Goal: Task Accomplishment & Management: Manage account settings

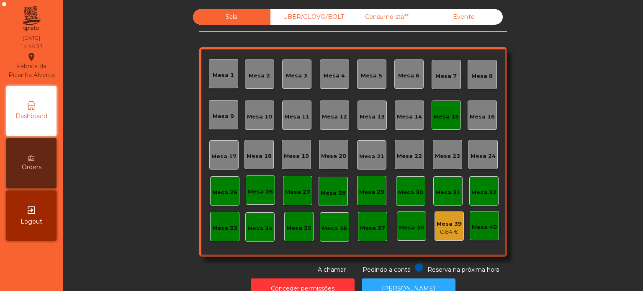
click at [309, 16] on div "UBER/GLOVO/BOLT" at bounding box center [309, 16] width 77 height 15
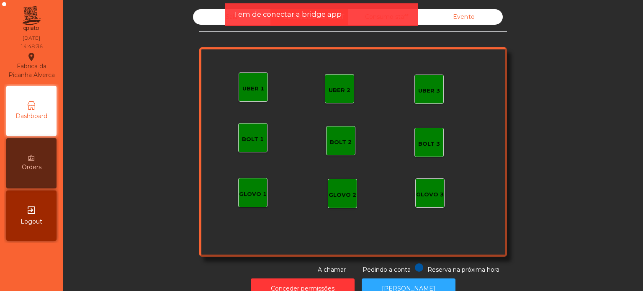
click at [410, 15] on div "Tem de conectar a bridge app" at bounding box center [321, 14] width 193 height 23
click at [387, 15] on div "Tem de conectar a bridge app" at bounding box center [322, 14] width 176 height 10
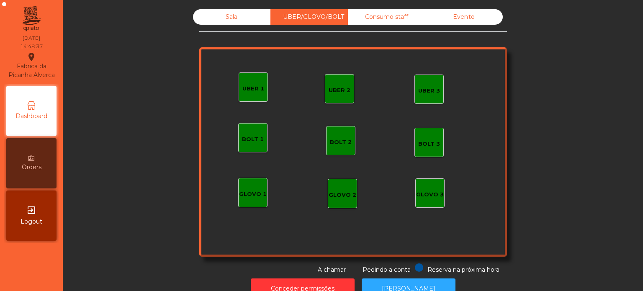
click at [357, 11] on div "Consumo staff" at bounding box center [386, 16] width 77 height 15
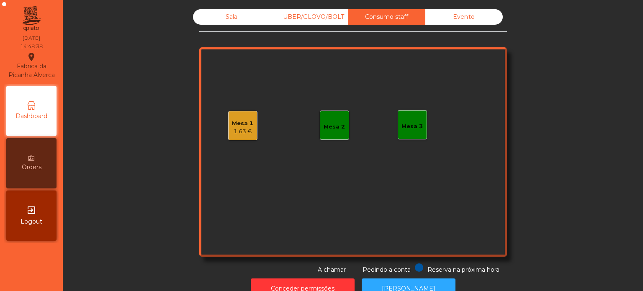
click at [338, 121] on div "Mesa 2" at bounding box center [334, 125] width 21 height 12
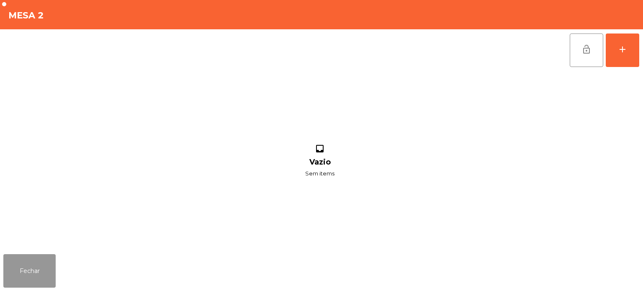
drag, startPoint x: 10, startPoint y: 272, endPoint x: 35, endPoint y: 255, distance: 29.9
click at [12, 271] on button "Fechar" at bounding box center [29, 271] width 52 height 34
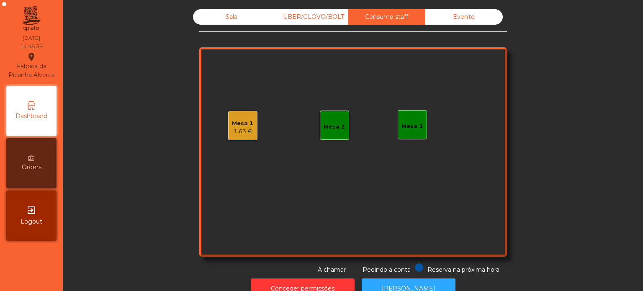
click at [250, 121] on div "Mesa 1 1.63 €" at bounding box center [242, 125] width 29 height 29
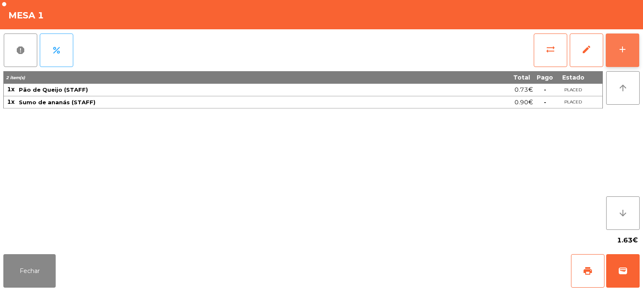
click at [619, 58] on button "add" at bounding box center [623, 51] width 34 height 34
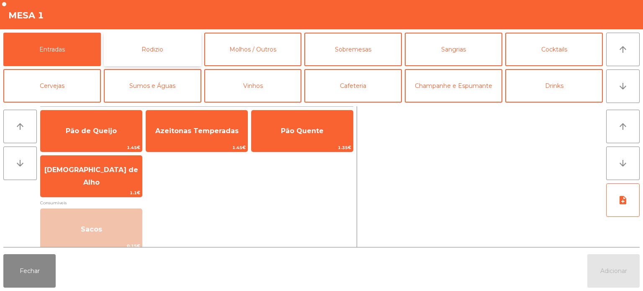
click at [165, 55] on button "Rodizio" at bounding box center [153, 50] width 98 height 34
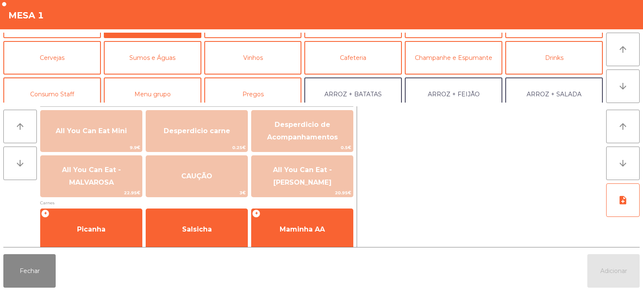
scroll to position [42, 0]
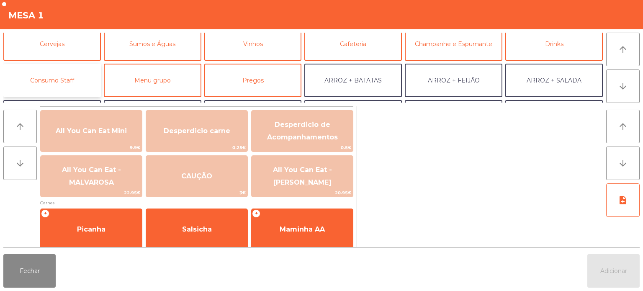
click at [77, 77] on button "Consumo Staff" at bounding box center [52, 81] width 98 height 34
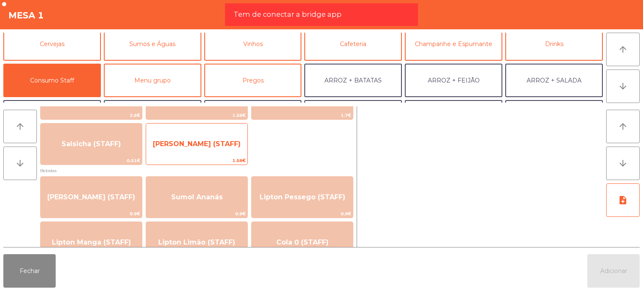
scroll to position [0, 0]
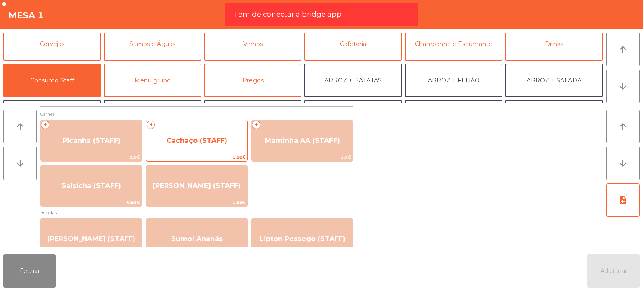
click at [213, 142] on span "Cachaço (STAFF)" at bounding box center [197, 141] width 61 height 8
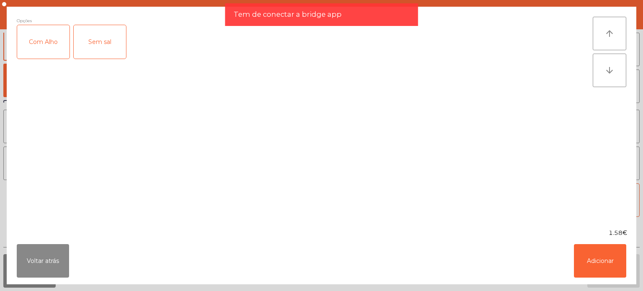
click at [54, 49] on div "Com Alho" at bounding box center [43, 42] width 52 height 34
click at [600, 253] on button "Adicionar" at bounding box center [600, 261] width 52 height 34
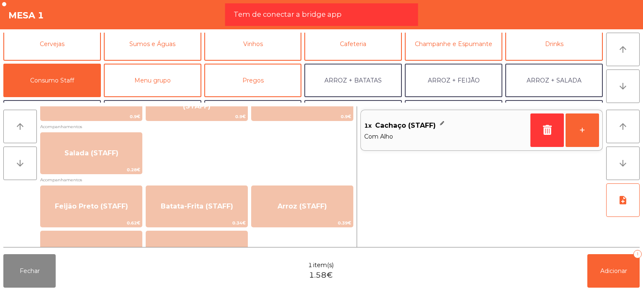
scroll to position [335, 0]
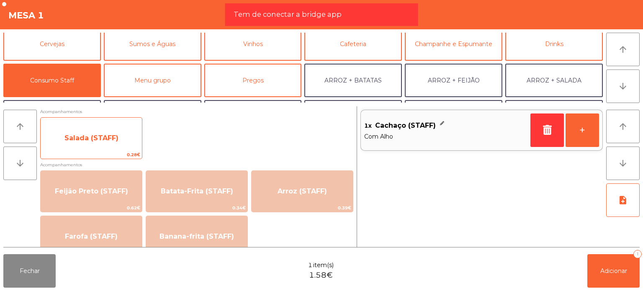
click at [119, 147] on span "Salada (STAFF)" at bounding box center [91, 138] width 101 height 23
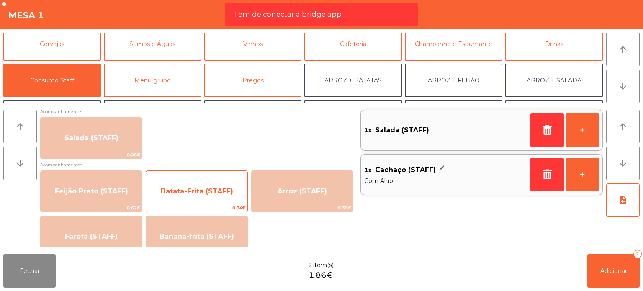
click at [199, 199] on span "Batata-Frita (STAFF)" at bounding box center [196, 191] width 101 height 23
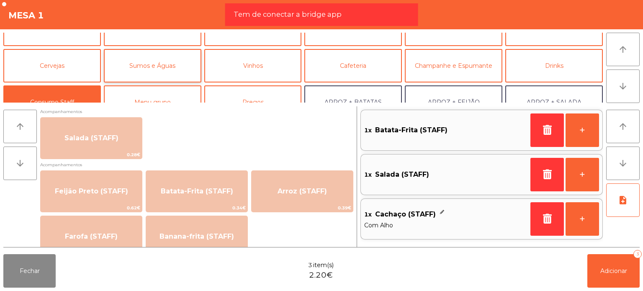
scroll to position [0, 0]
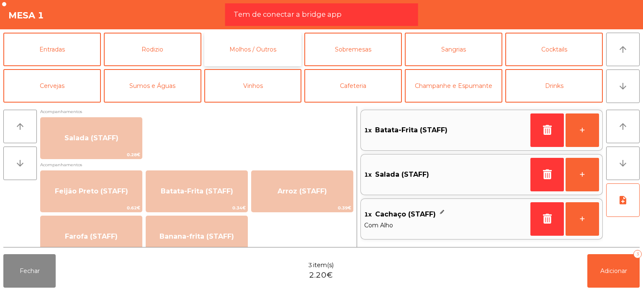
click at [219, 56] on button "Molhos / Outros" at bounding box center [253, 50] width 98 height 34
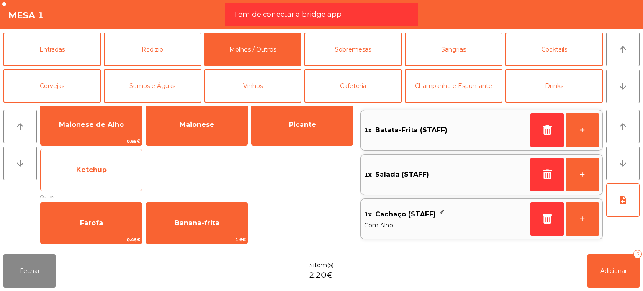
click at [125, 174] on span "Ketchup" at bounding box center [91, 170] width 101 height 23
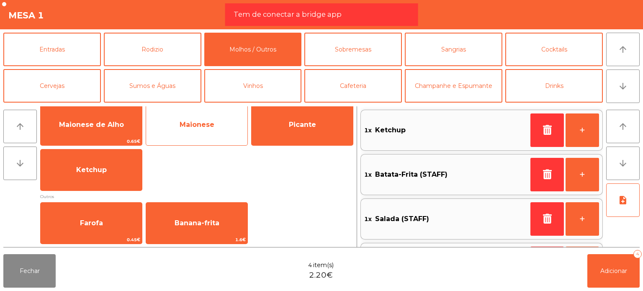
click at [221, 123] on span "Maionese" at bounding box center [196, 125] width 101 height 23
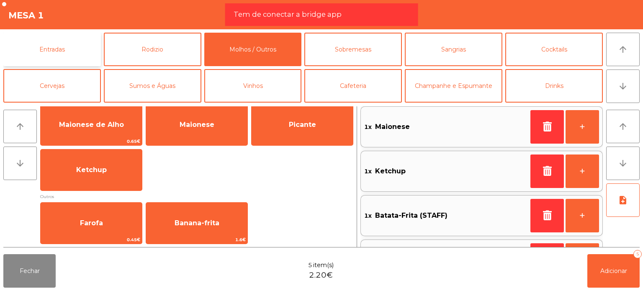
click at [64, 58] on button "Entradas" at bounding box center [52, 50] width 98 height 34
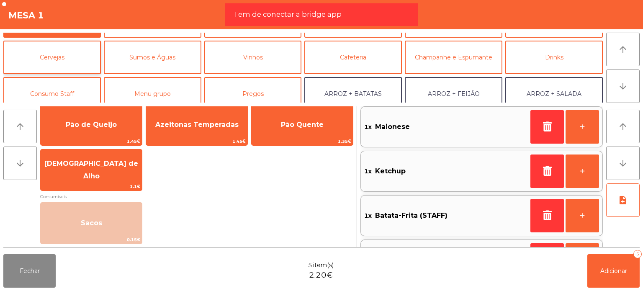
scroll to position [42, 0]
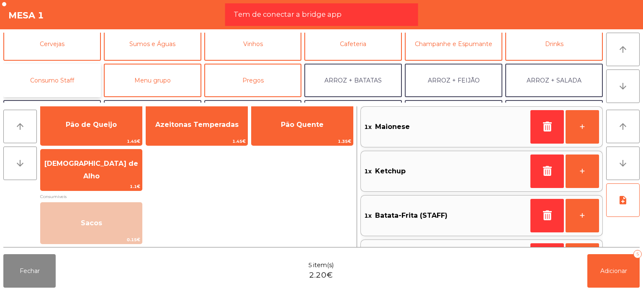
click at [72, 83] on button "Consumo Staff" at bounding box center [52, 81] width 98 height 34
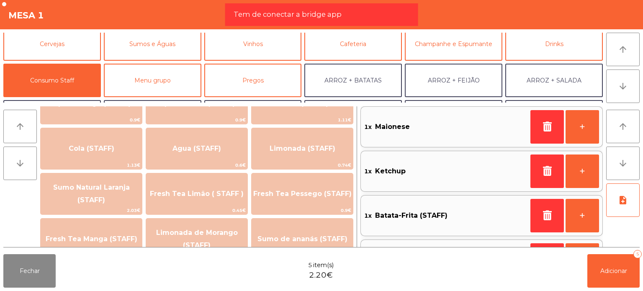
scroll to position [168, 0]
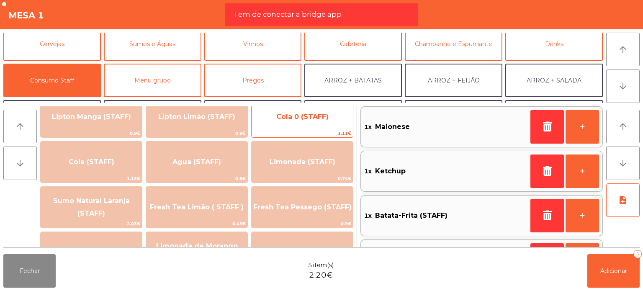
click at [286, 124] on span "Cola 0 (STAFF)" at bounding box center [302, 117] width 101 height 23
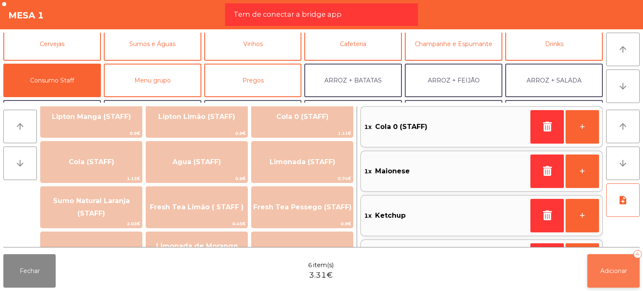
click at [619, 271] on span "Adicionar" at bounding box center [614, 271] width 27 height 8
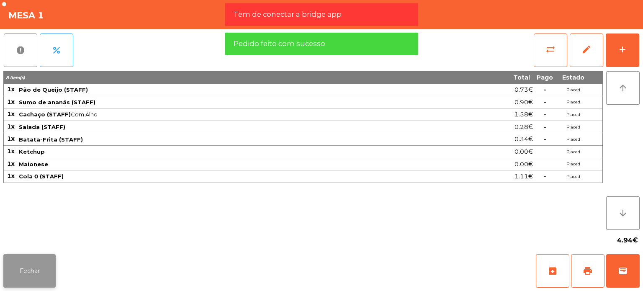
click at [32, 270] on button "Fechar" at bounding box center [29, 271] width 52 height 34
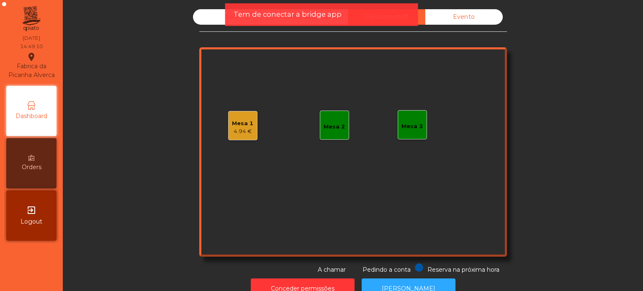
click at [335, 15] on span "Tem de conectar a bridge app" at bounding box center [288, 14] width 108 height 10
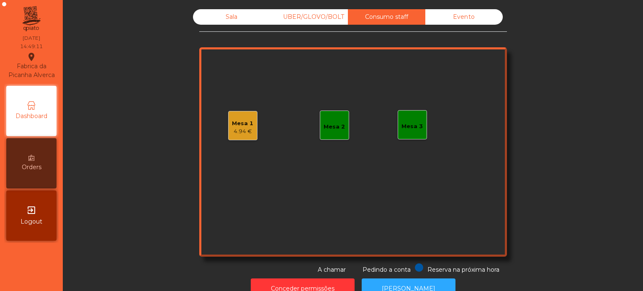
click at [333, 124] on div "Mesa 2" at bounding box center [334, 127] width 21 height 8
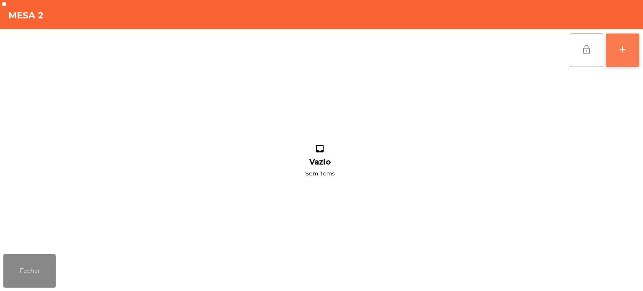
click at [627, 51] on div "add" at bounding box center [623, 49] width 10 height 10
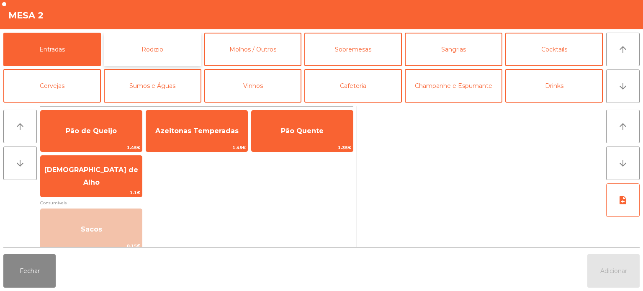
click at [165, 46] on button "Rodizio" at bounding box center [153, 50] width 98 height 34
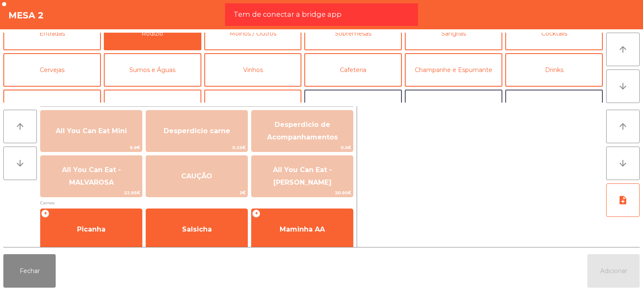
scroll to position [42, 0]
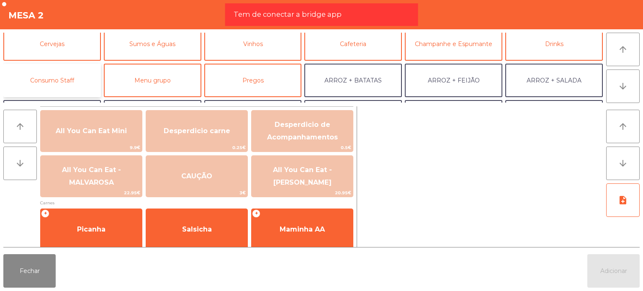
click at [75, 70] on button "Consumo Staff" at bounding box center [52, 81] width 98 height 34
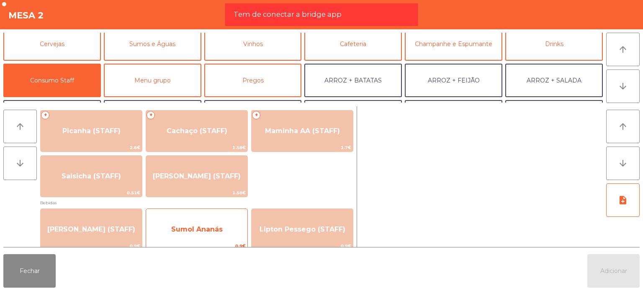
scroll to position [0, 0]
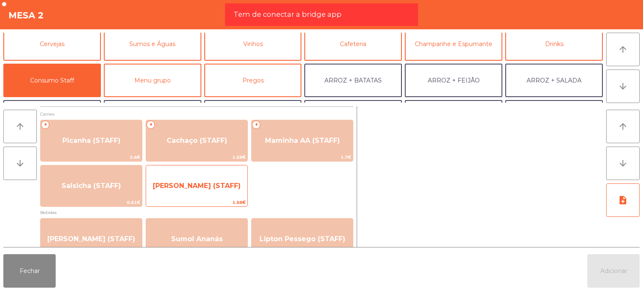
click at [159, 192] on span "[PERSON_NAME] (STAFF)" at bounding box center [196, 186] width 101 height 23
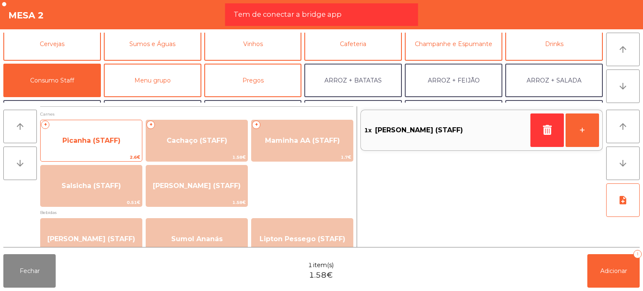
click at [130, 142] on span "Picanha (STAFF)" at bounding box center [91, 140] width 101 height 23
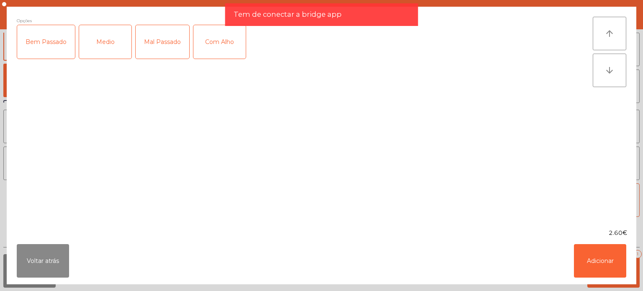
click at [123, 49] on div "Medio" at bounding box center [105, 42] width 52 height 34
click at [123, 48] on div "Medio" at bounding box center [105, 42] width 52 height 34
drag, startPoint x: 150, startPoint y: 41, endPoint x: 160, endPoint y: 38, distance: 10.8
click at [151, 40] on div "Mal Passado" at bounding box center [163, 42] width 54 height 34
drag, startPoint x: 217, startPoint y: 42, endPoint x: 221, endPoint y: 47, distance: 6.8
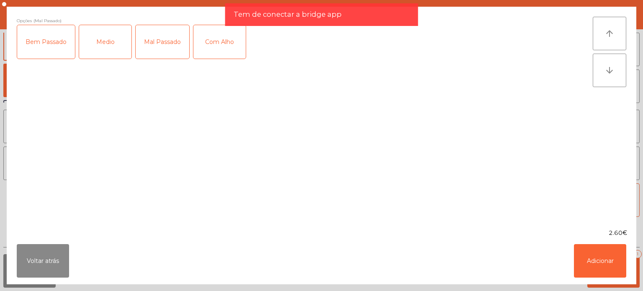
click at [217, 43] on div "Com Alho" at bounding box center [219, 42] width 52 height 34
click at [588, 269] on button "Adicionar" at bounding box center [600, 261] width 52 height 34
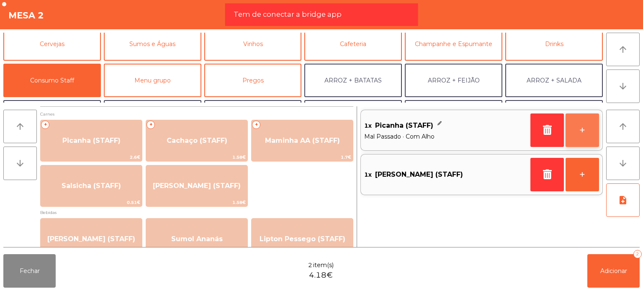
click at [575, 136] on button "+" at bounding box center [583, 131] width 34 height 34
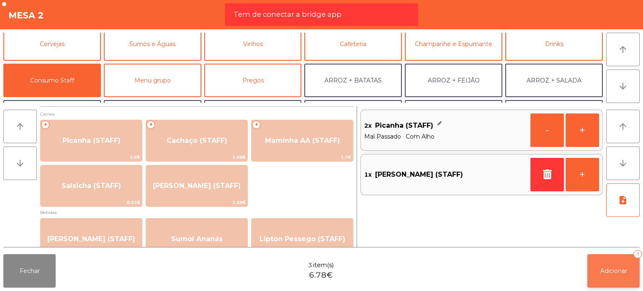
click at [619, 277] on button "Adicionar 3" at bounding box center [614, 271] width 52 height 34
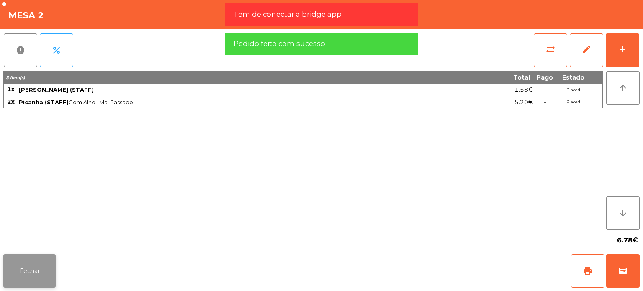
click at [42, 259] on button "Fechar" at bounding box center [29, 271] width 52 height 34
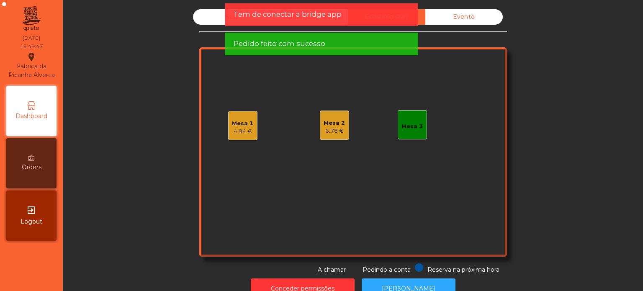
click at [240, 39] on span "Pedido feito com sucesso" at bounding box center [280, 44] width 92 height 10
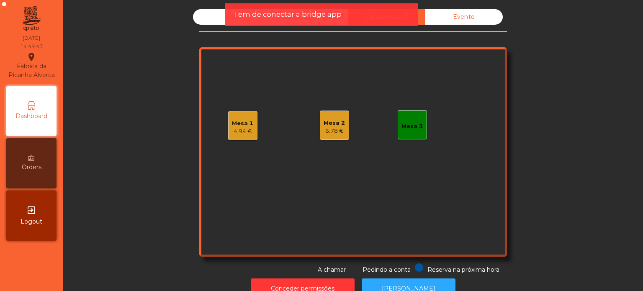
click at [269, 18] on span "Tem de conectar a bridge app" at bounding box center [288, 14] width 108 height 10
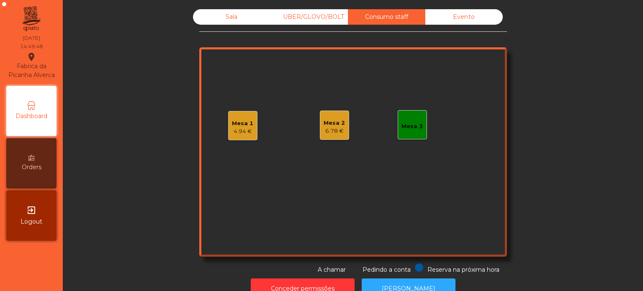
click at [245, 18] on div "Sala" at bounding box center [231, 16] width 77 height 15
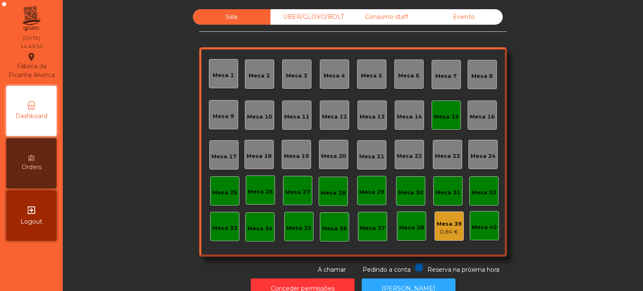
click at [441, 113] on div "Mesa 15" at bounding box center [446, 117] width 25 height 8
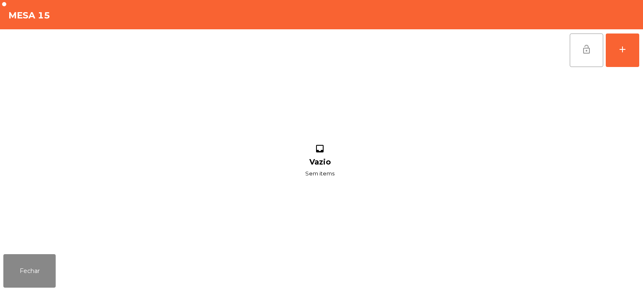
click at [578, 54] on button "lock_open" at bounding box center [587, 51] width 34 height 34
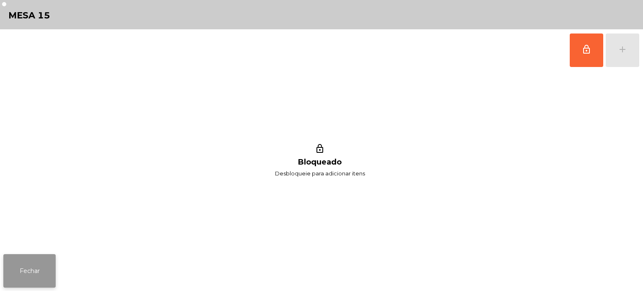
click at [13, 271] on button "Fechar" at bounding box center [29, 271] width 52 height 34
